Goal: Task Accomplishment & Management: Manage account settings

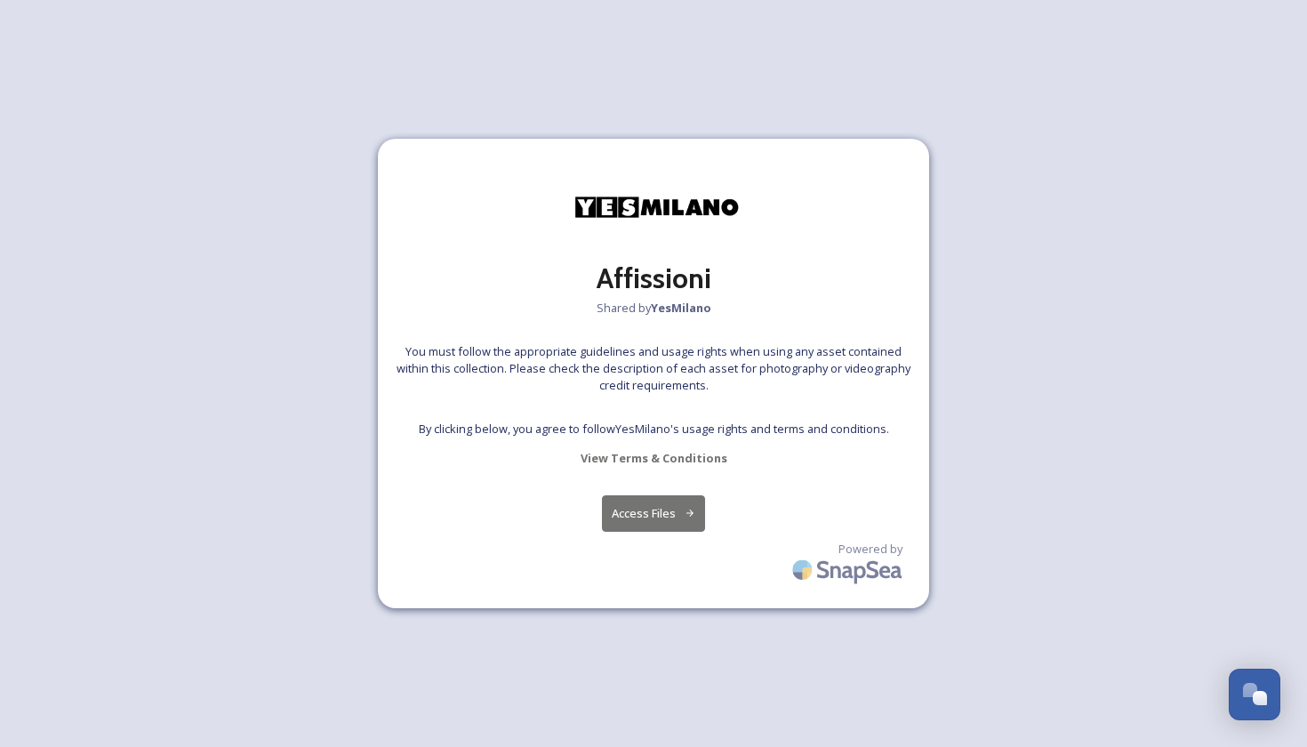
click at [639, 517] on button "Access Files" at bounding box center [654, 513] width 104 height 36
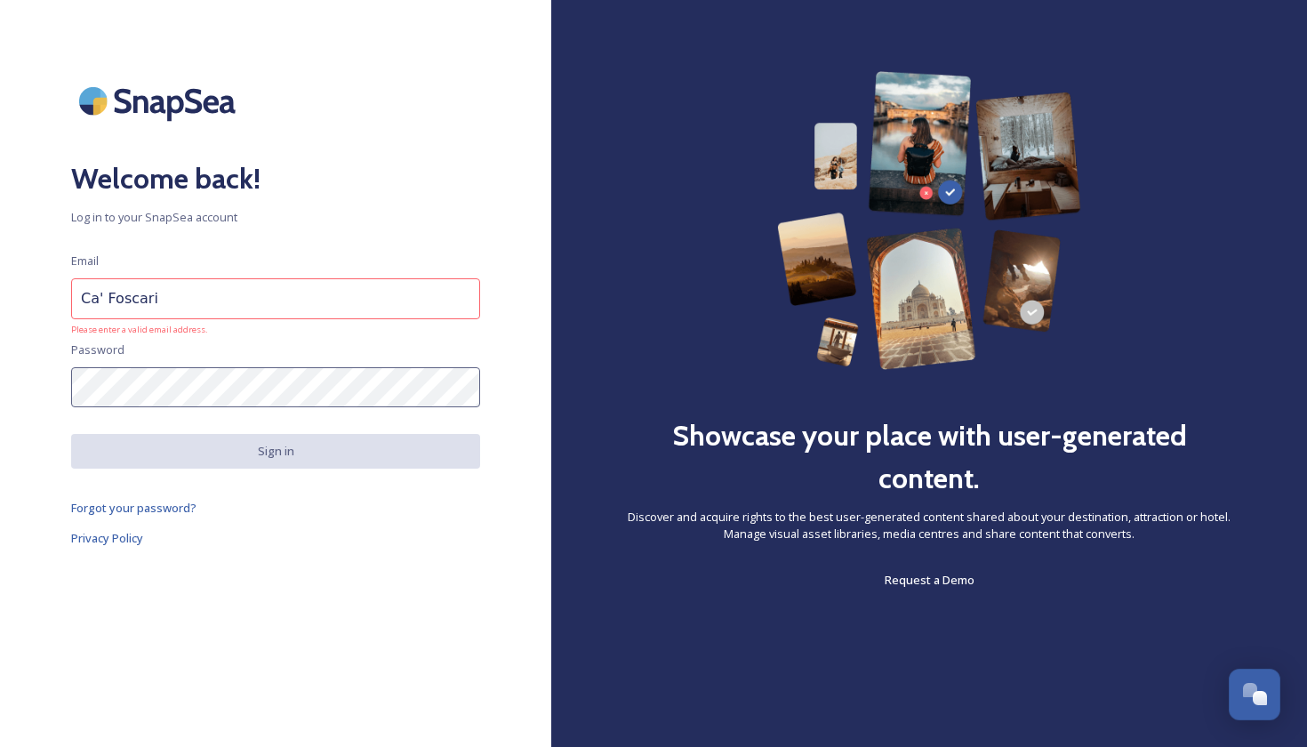
click at [215, 324] on span "Please enter a valid email address." at bounding box center [275, 330] width 409 height 12
click at [215, 306] on input "Ca' Foscari" at bounding box center [275, 298] width 409 height 41
type input "C"
type input "E"
click at [286, 302] on input at bounding box center [275, 298] width 409 height 41
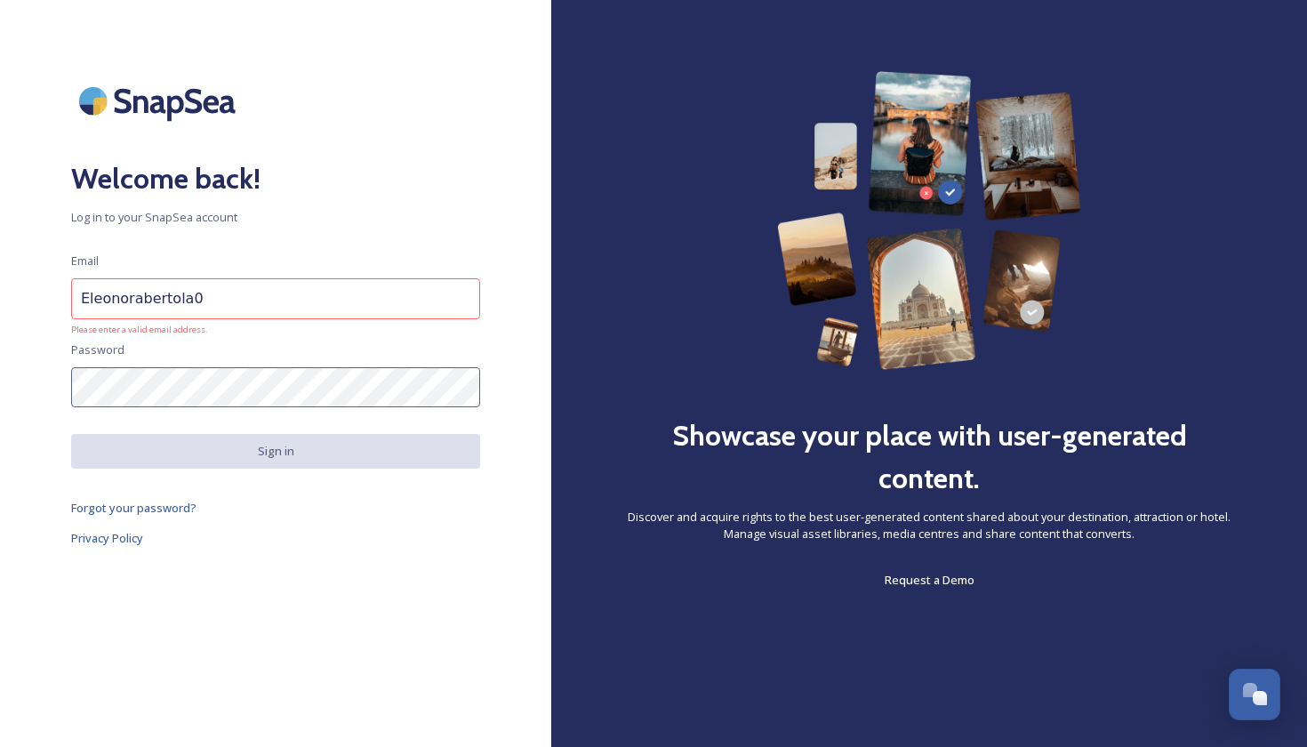
type input "Eleonorabertola00"
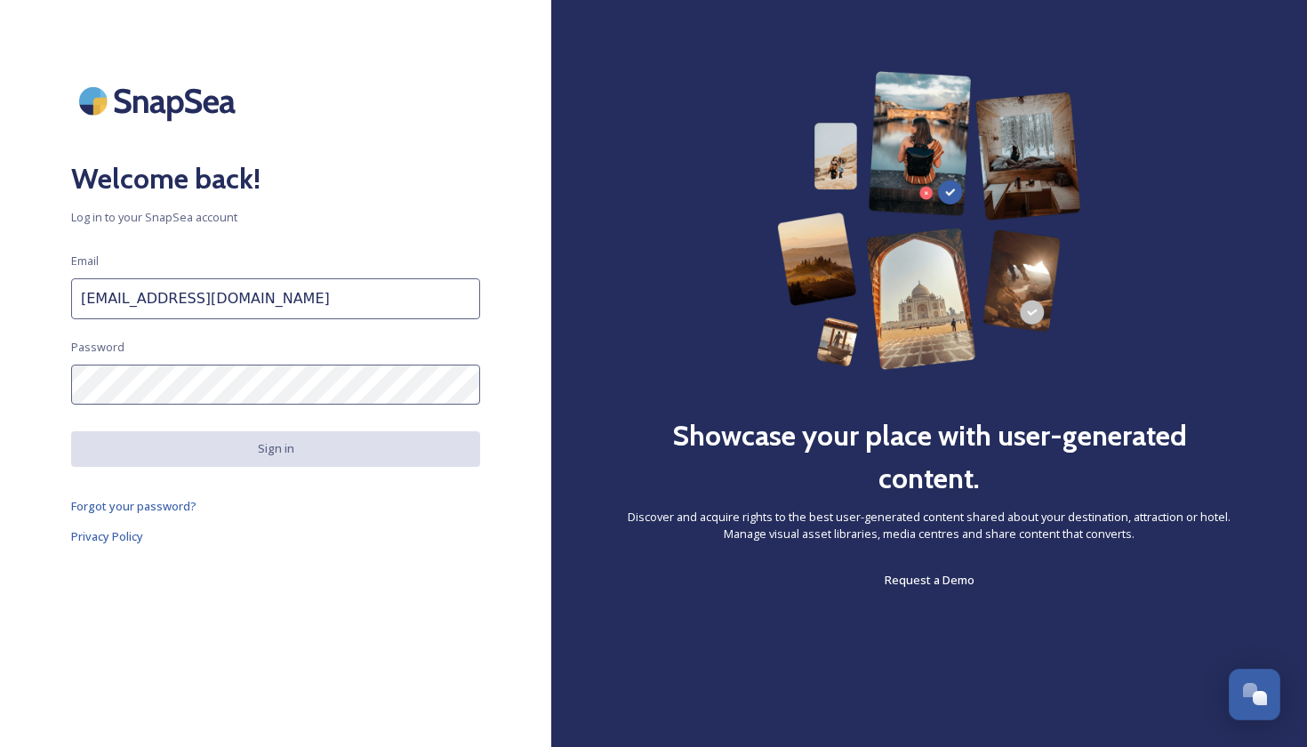
type input "eleonorabertola00@gmail.com"
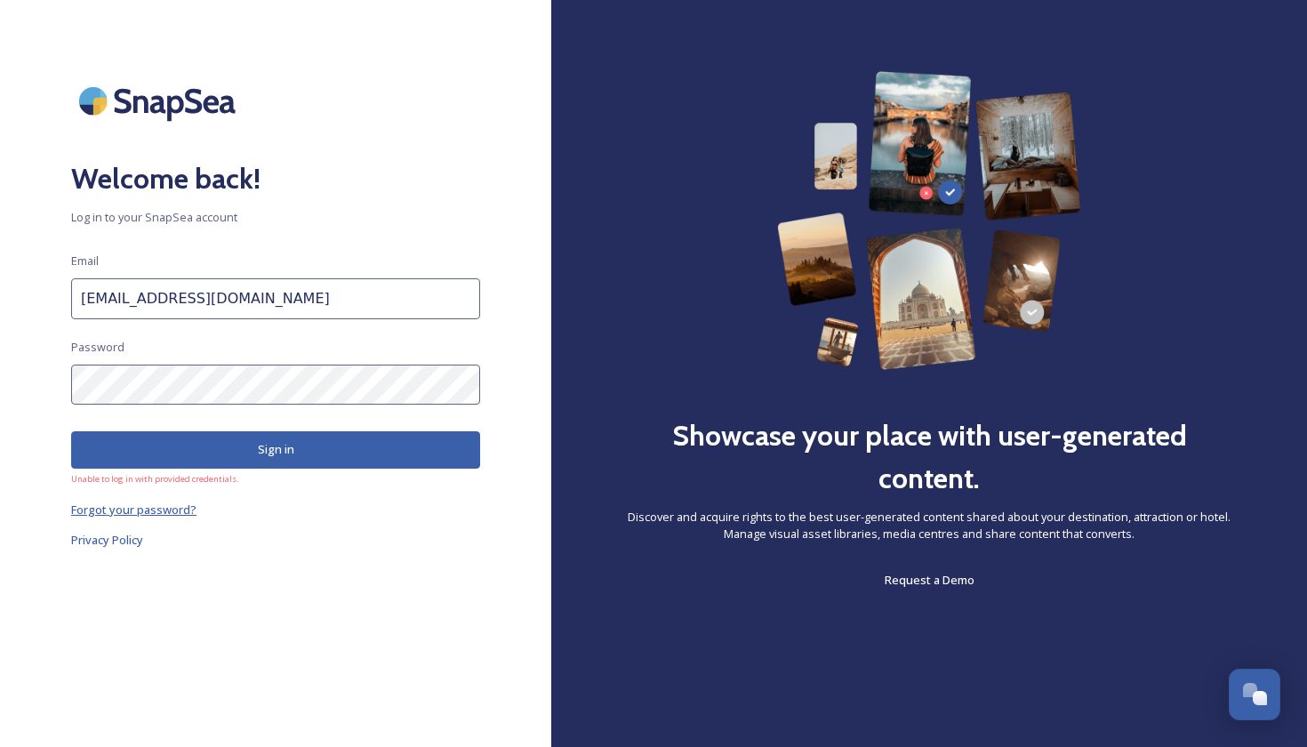
click at [175, 509] on span "Forgot your password?" at bounding box center [133, 509] width 125 height 16
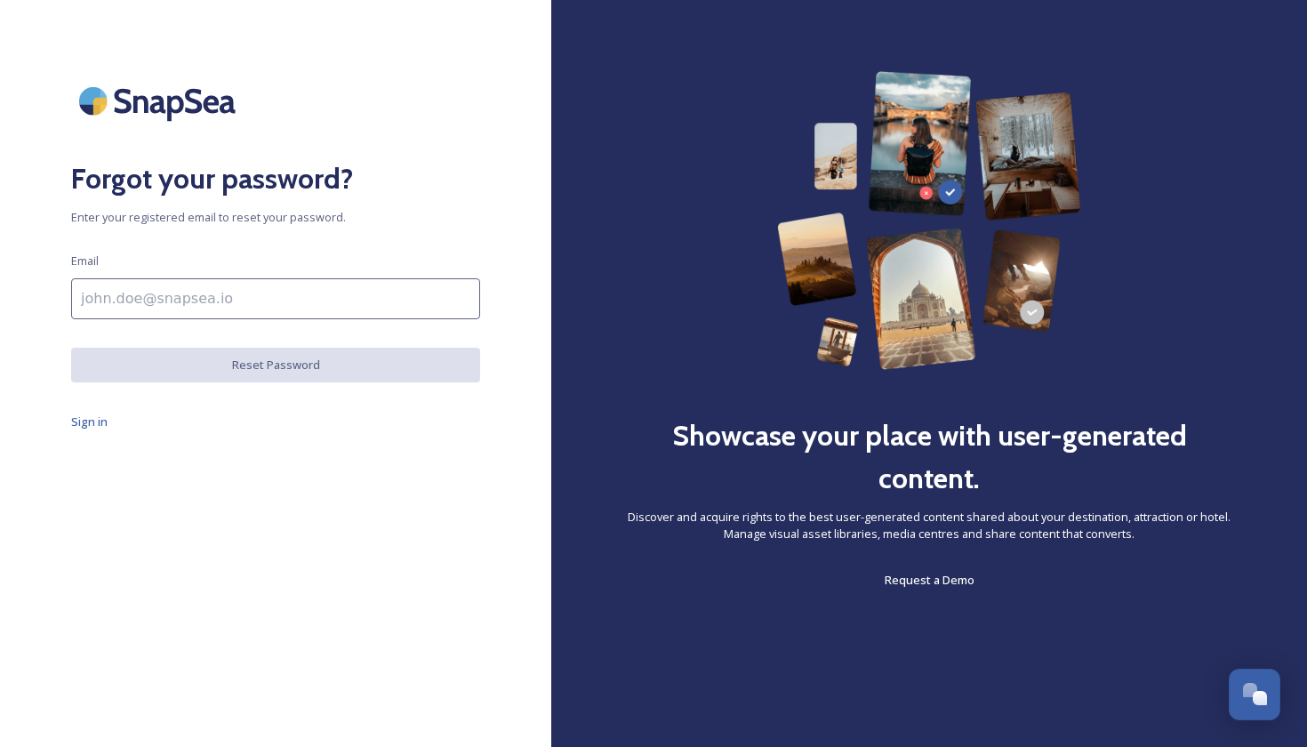
click at [249, 305] on input at bounding box center [275, 298] width 409 height 41
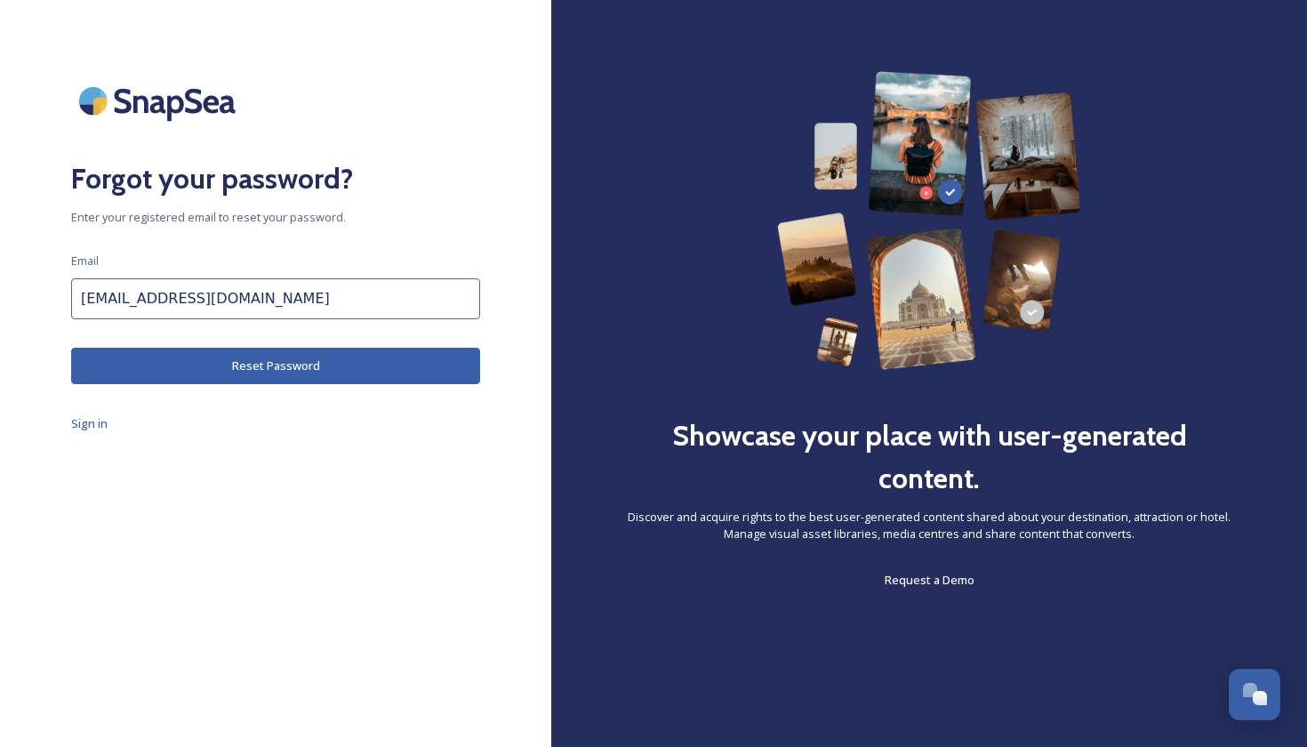
type input "eleonorabertola00@gmail.com"
click at [251, 354] on button "Reset Password" at bounding box center [275, 366] width 409 height 36
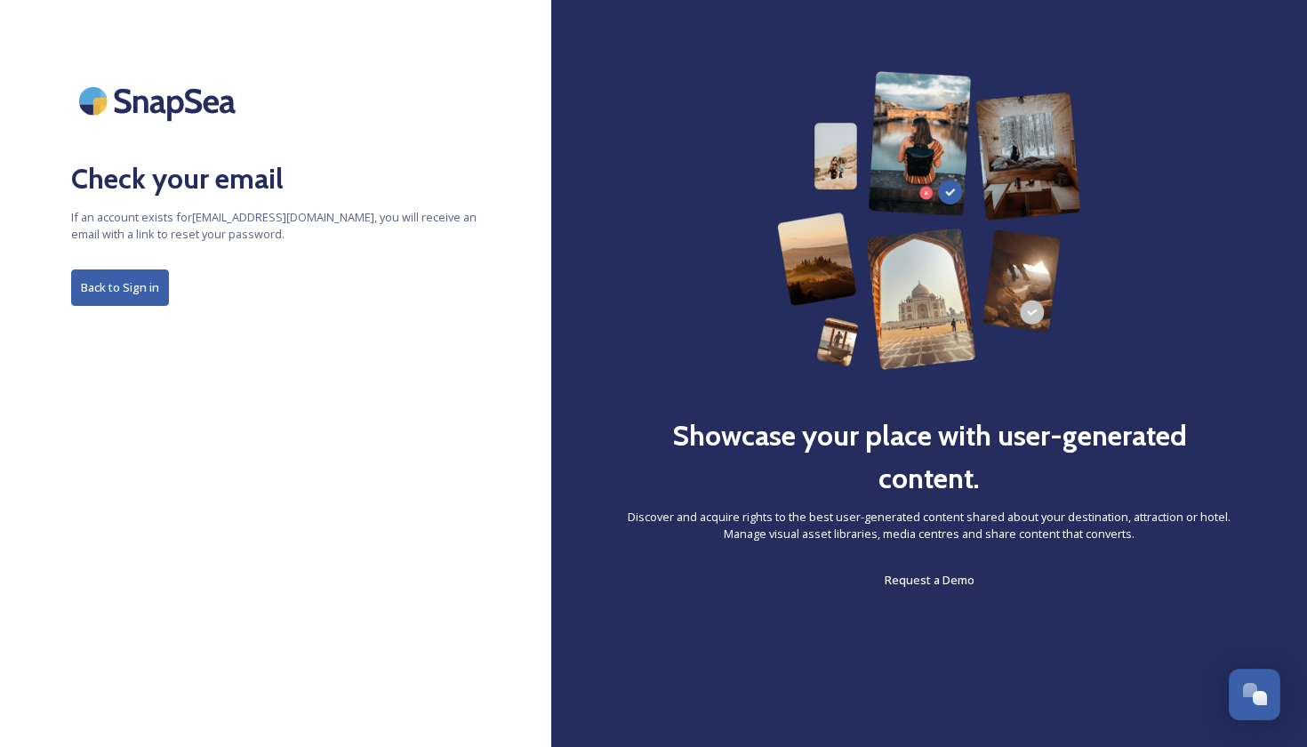
click at [105, 294] on button "Back to Sign in" at bounding box center [120, 287] width 98 height 36
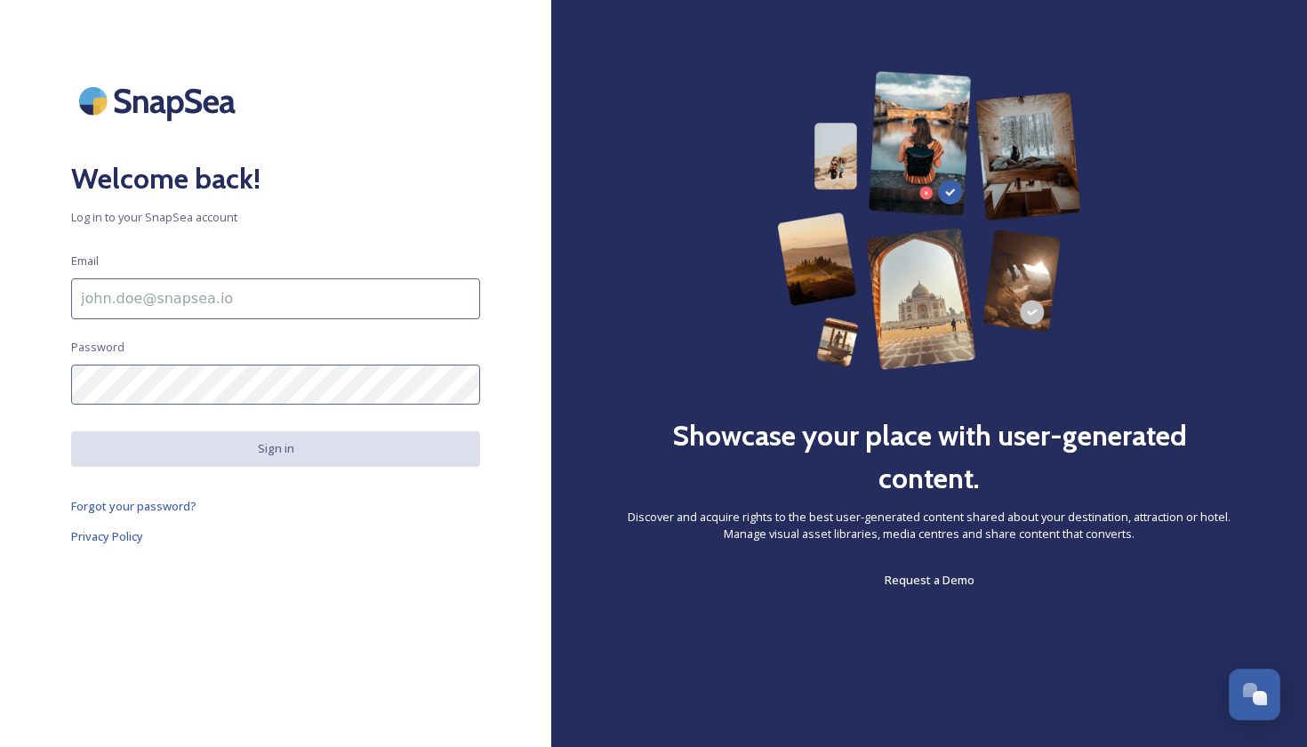
click at [107, 356] on div "Welcome back! Log in to your SnapSea account Email Password Sign in Forgot your…" at bounding box center [275, 373] width 551 height 605
type input "eleonorabertola00@gmail.com"
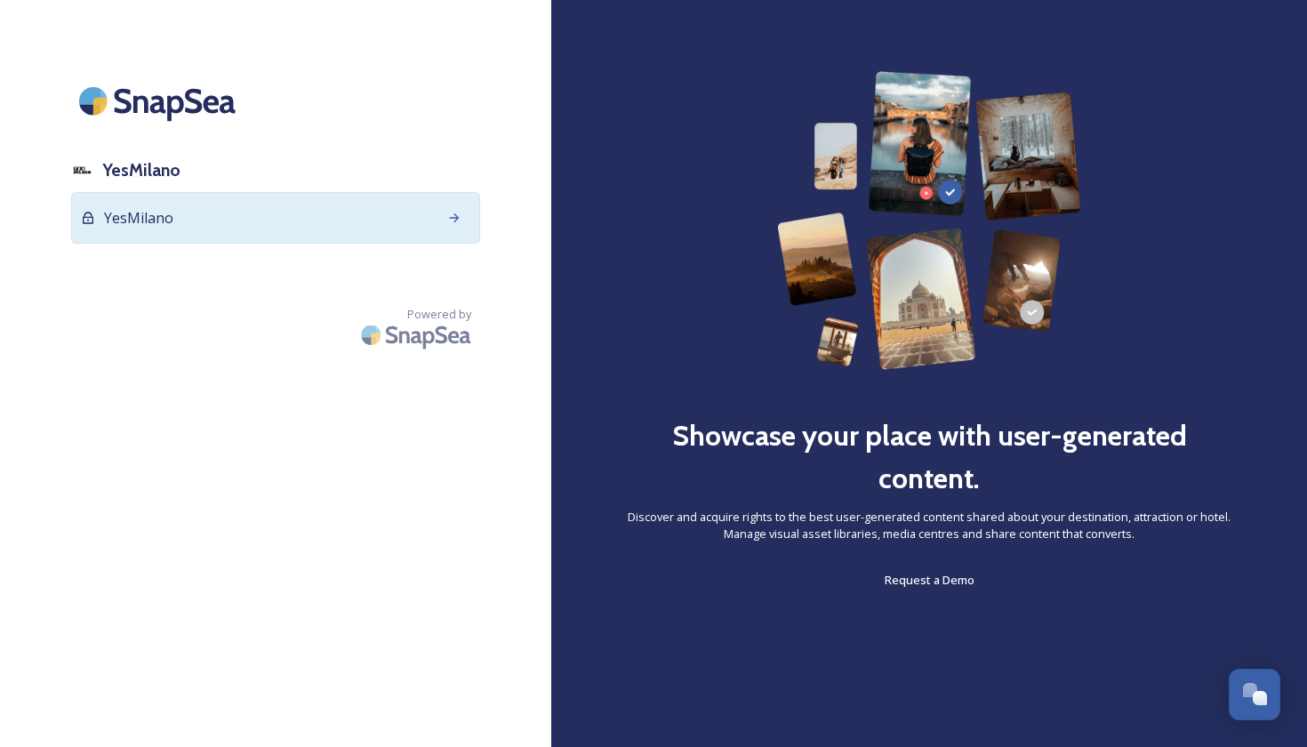
click at [253, 221] on div "YesMilano" at bounding box center [275, 218] width 409 height 52
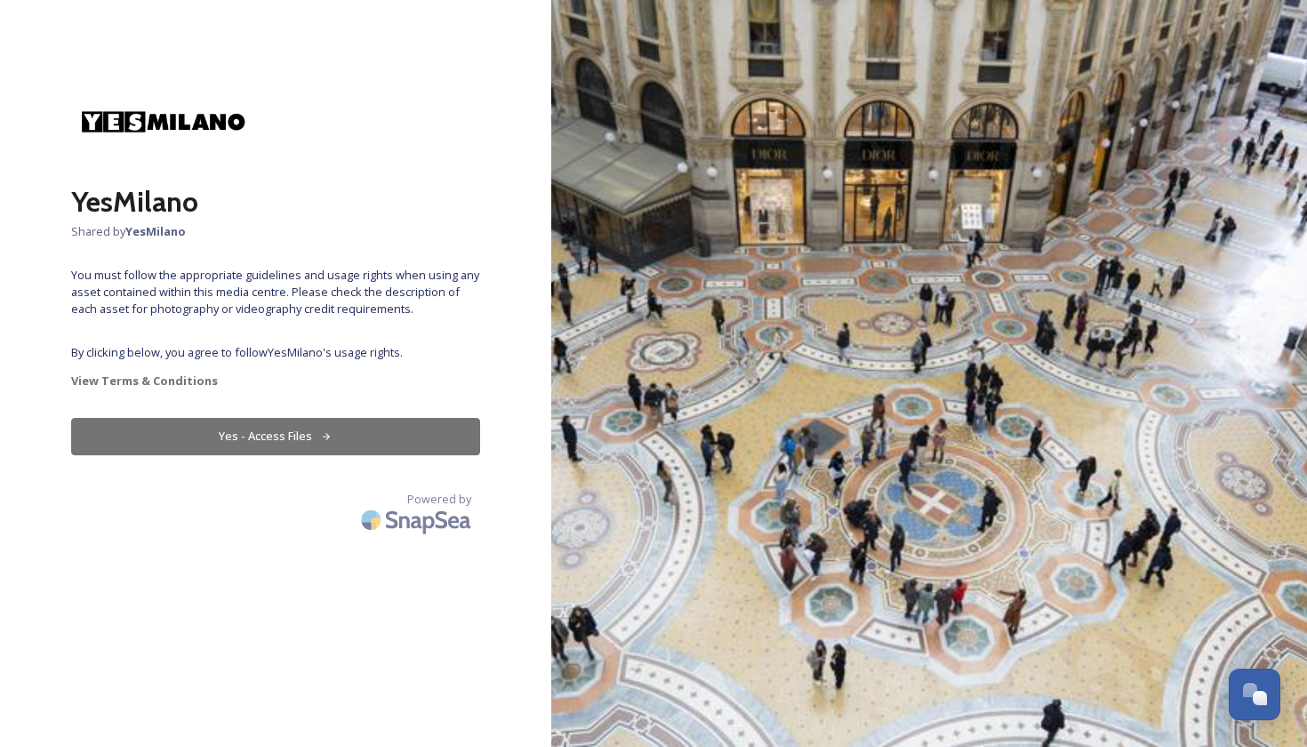
click at [260, 448] on button "Yes - Access Files" at bounding box center [275, 436] width 409 height 36
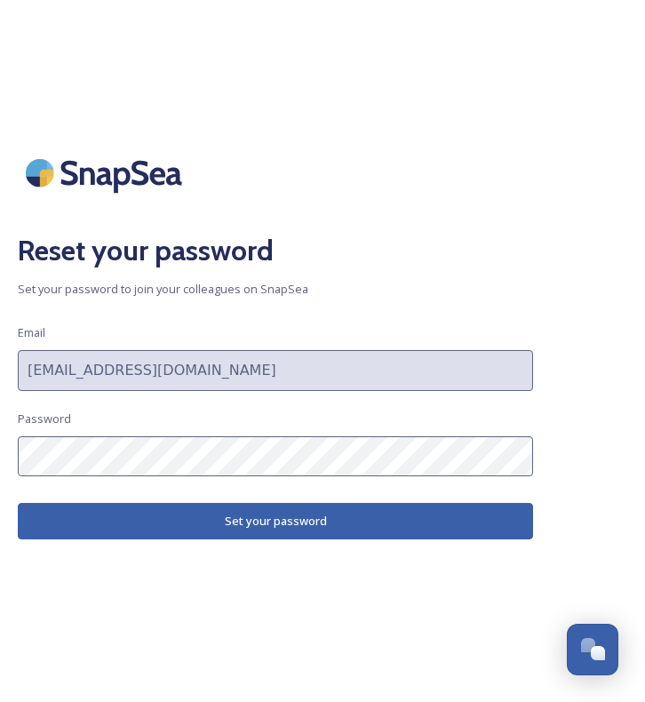
click at [220, 525] on button "Set your password" at bounding box center [276, 521] width 516 height 36
